Goal: Task Accomplishment & Management: Complete application form

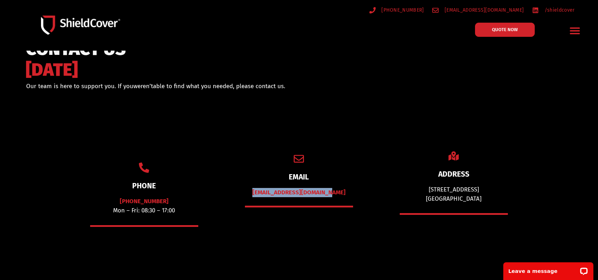
drag, startPoint x: 343, startPoint y: 191, endPoint x: 263, endPoint y: 192, distance: 79.6
click at [263, 192] on div "[EMAIL_ADDRESS][DOMAIN_NAME]" at bounding box center [299, 192] width 109 height 9
copy link "[EMAIL_ADDRESS][DOMAIN_NAME]"
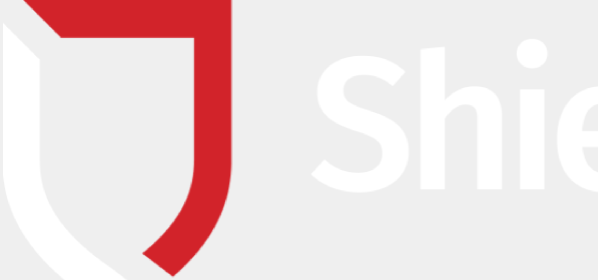
type input "Luke"
type input "Bettany"
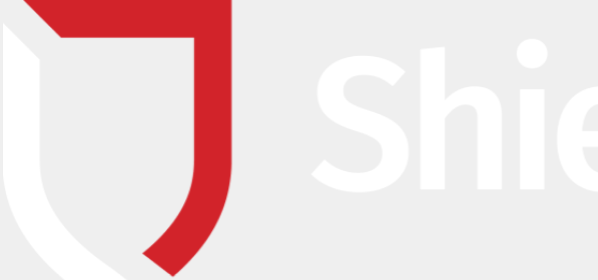
type input "luke@bbpl.com.au"
type input "0883511777"
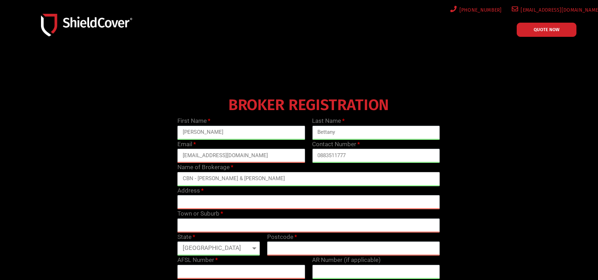
type input "CBN - Butler & Butler"
click at [194, 203] on input "text" at bounding box center [309, 202] width 263 height 14
type input "91 Mount Barker Road"
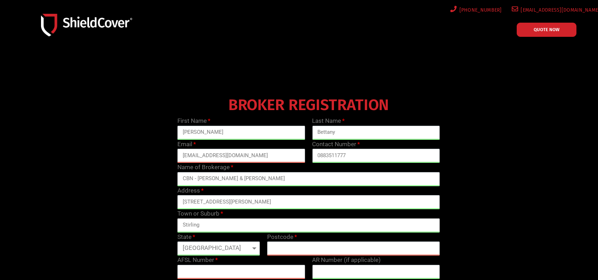
type input "Stirling"
select select "SA"
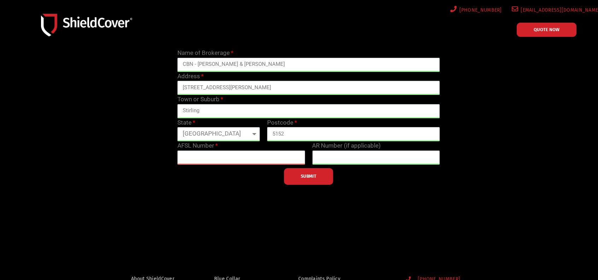
scroll to position [117, 0]
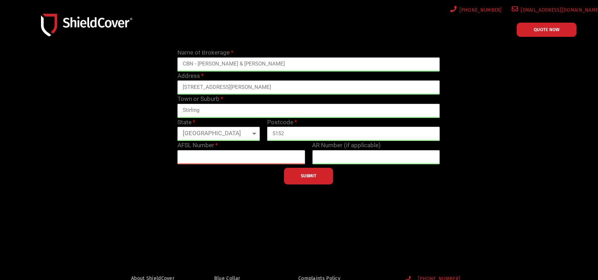
type input "5152"
click at [330, 151] on input "text" at bounding box center [376, 157] width 128 height 14
paste input "290382"
type input "290382"
click at [259, 159] on input "text" at bounding box center [242, 157] width 128 height 14
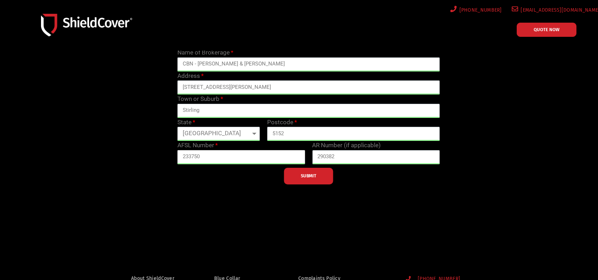
type input "233750"
click at [306, 180] on button "SUBMIT" at bounding box center [309, 176] width 50 height 17
